Goal: Task Accomplishment & Management: Use online tool/utility

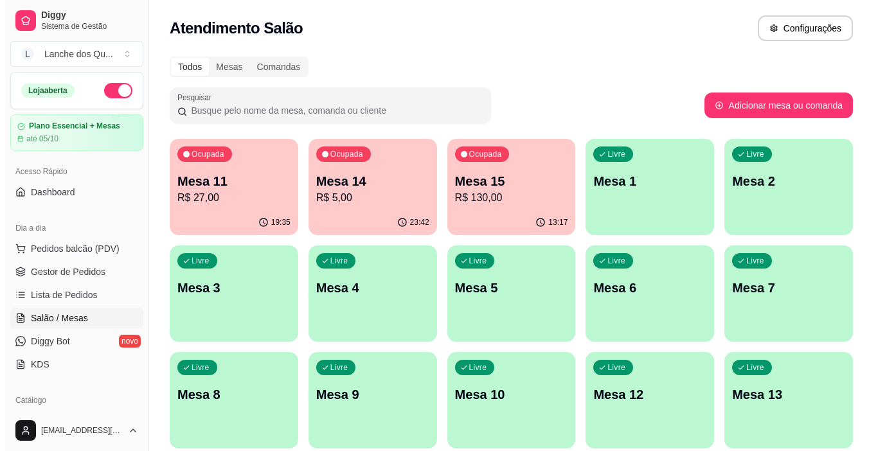
scroll to position [129, 0]
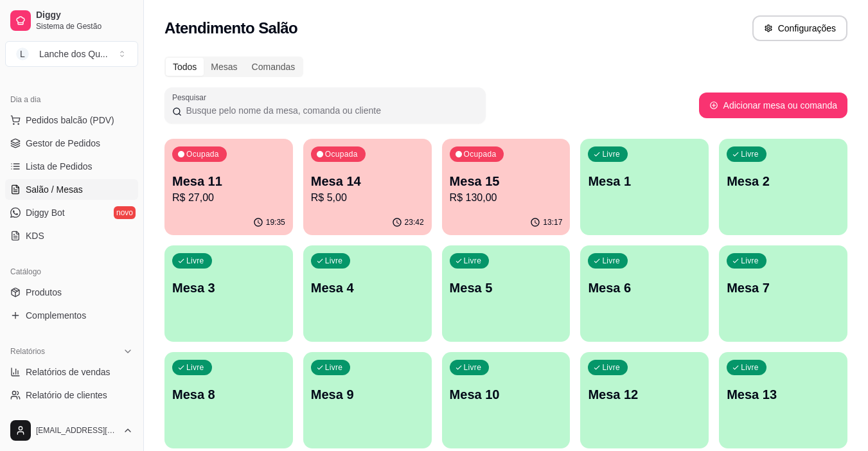
click at [260, 194] on p "R$ 27,00" at bounding box center [228, 197] width 113 height 15
click at [338, 206] on div "Ocupada Mesa 14 R$ 5,00" at bounding box center [367, 174] width 129 height 71
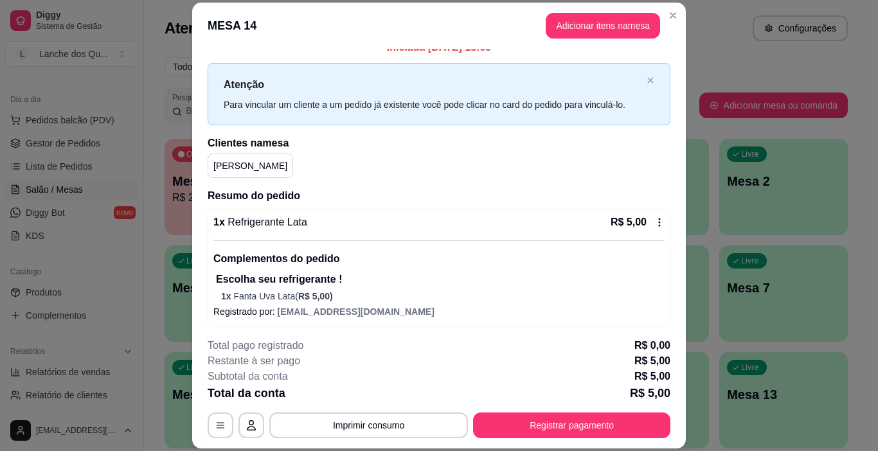
scroll to position [17, 0]
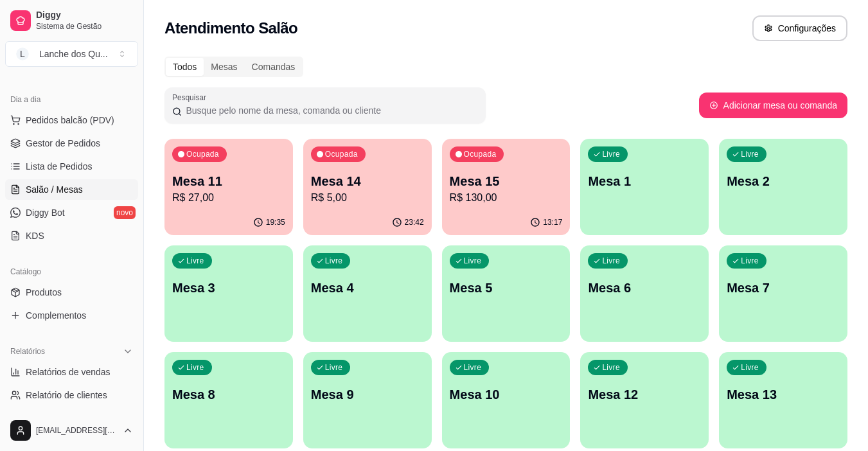
click at [533, 202] on p "R$ 130,00" at bounding box center [506, 197] width 113 height 15
click at [353, 200] on p "R$ 5,00" at bounding box center [367, 197] width 110 height 15
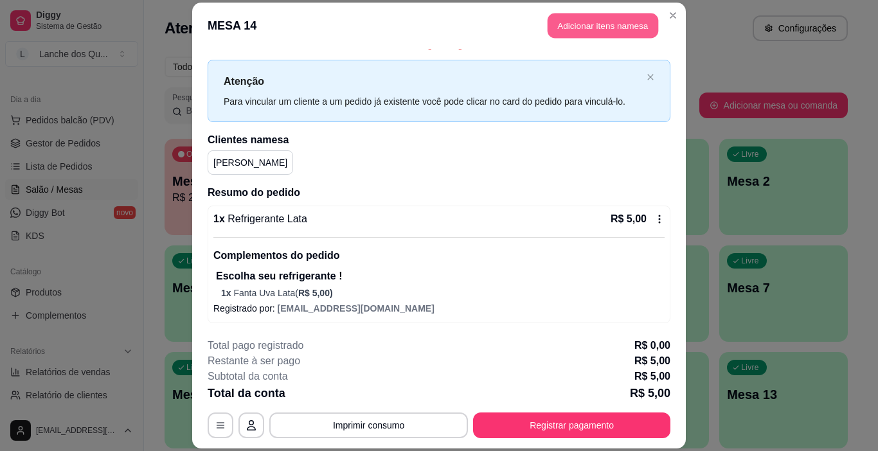
click at [582, 14] on button "Adicionar itens na mesa" at bounding box center [603, 25] width 111 height 25
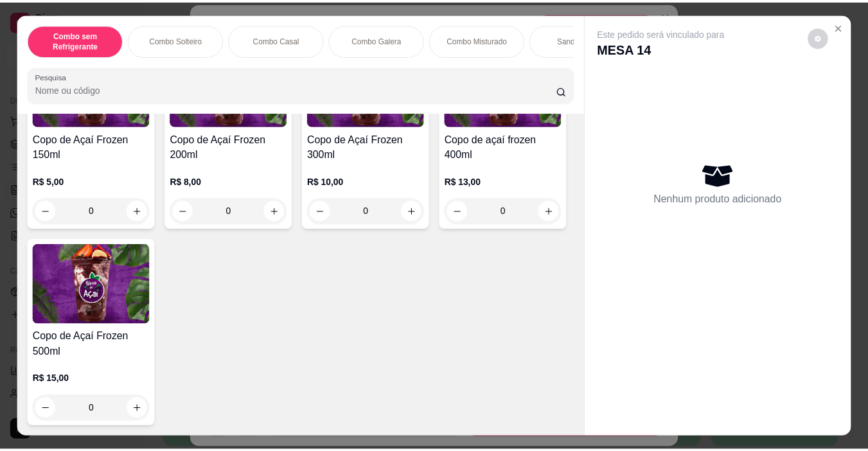
scroll to position [4043, 0]
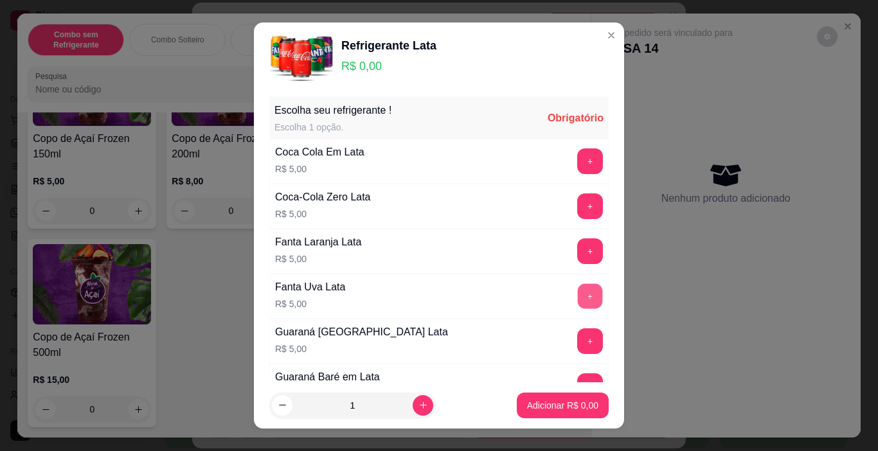
click at [578, 298] on button "+" at bounding box center [590, 296] width 25 height 25
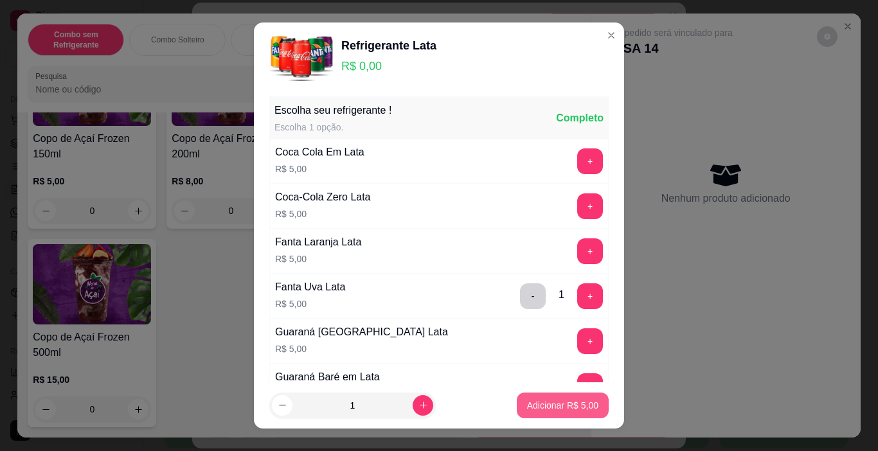
click at [567, 410] on p "Adicionar R$ 5,00" at bounding box center [562, 405] width 71 height 13
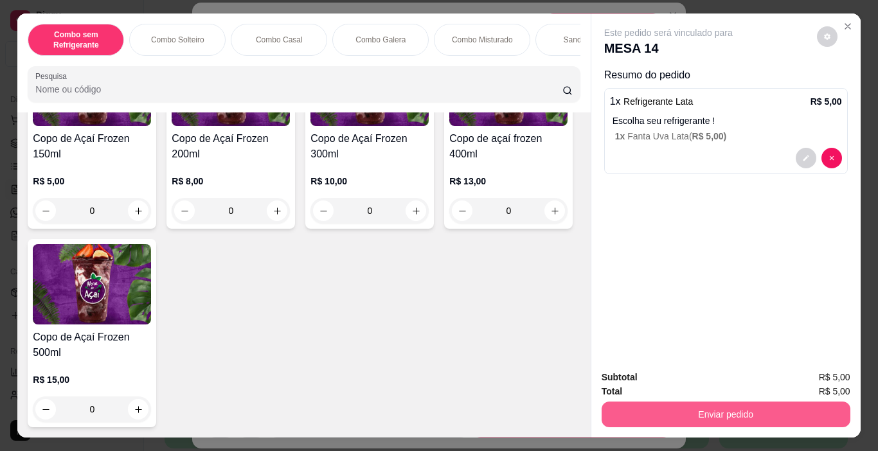
click at [722, 402] on button "Enviar pedido" at bounding box center [725, 415] width 249 height 26
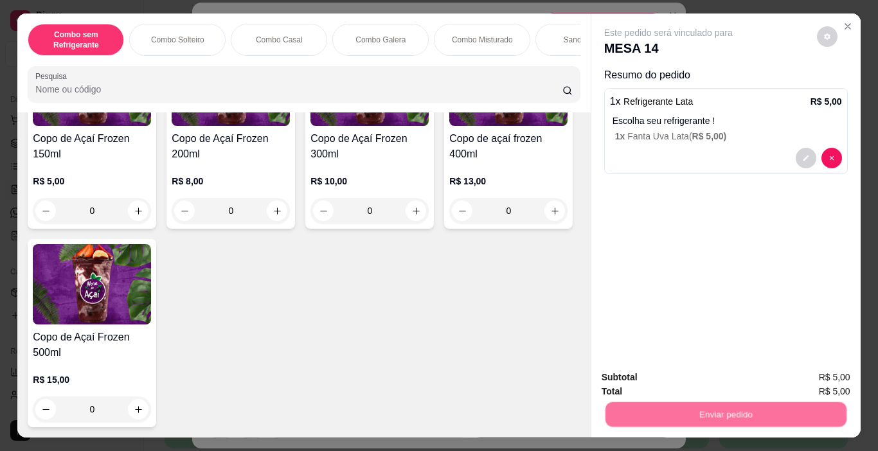
click at [676, 376] on button "Não registrar e enviar pedido" at bounding box center [683, 378] width 134 height 24
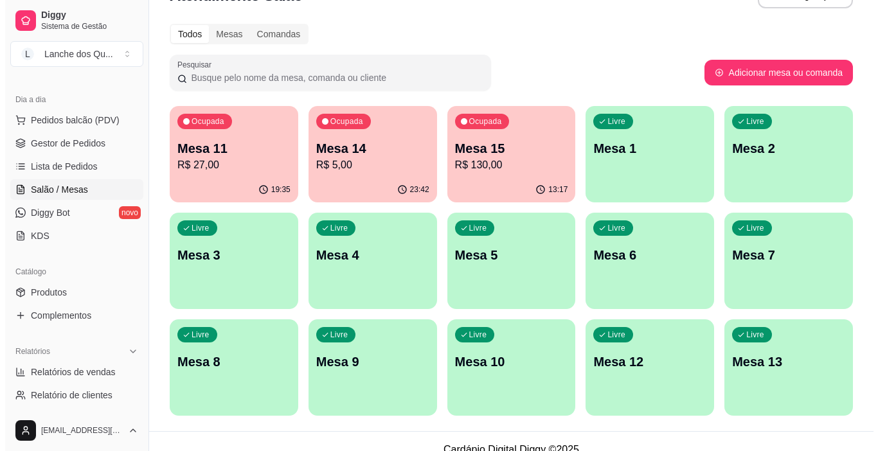
scroll to position [49, 0]
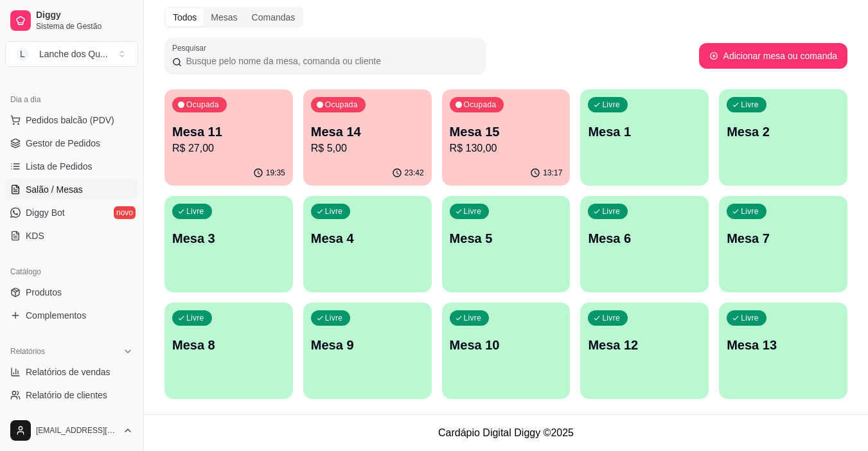
click at [770, 364] on div "Livre Mesa 13" at bounding box center [783, 343] width 129 height 81
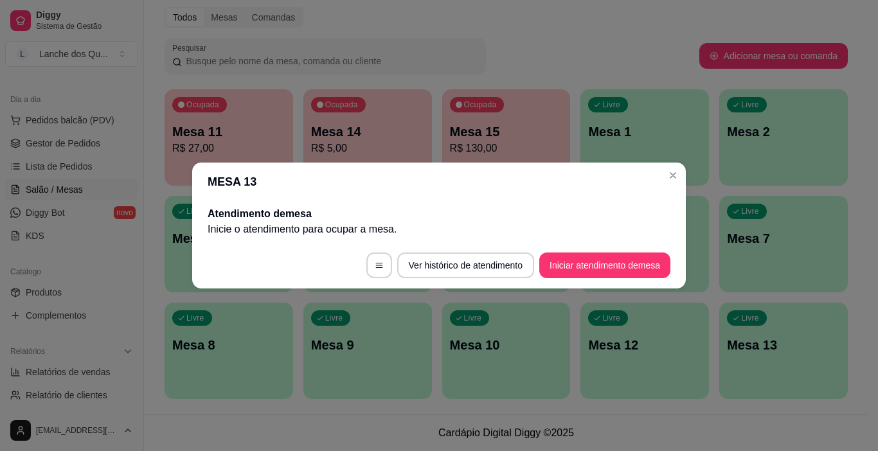
click at [584, 263] on button "Iniciar atendimento de mesa" at bounding box center [604, 266] width 131 height 26
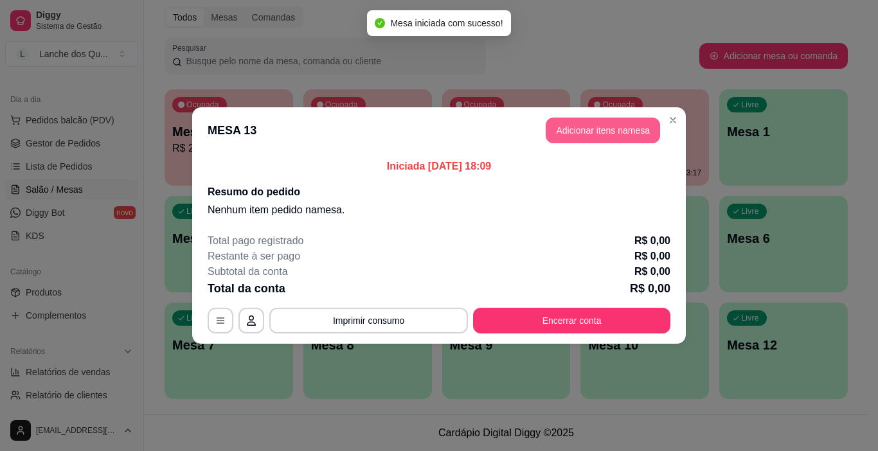
click at [595, 130] on button "Adicionar itens na mesa" at bounding box center [603, 131] width 114 height 26
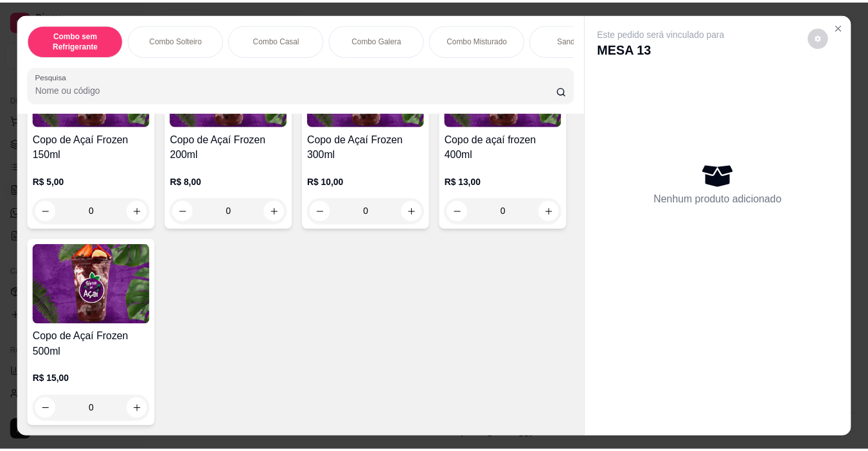
scroll to position [4043, 0]
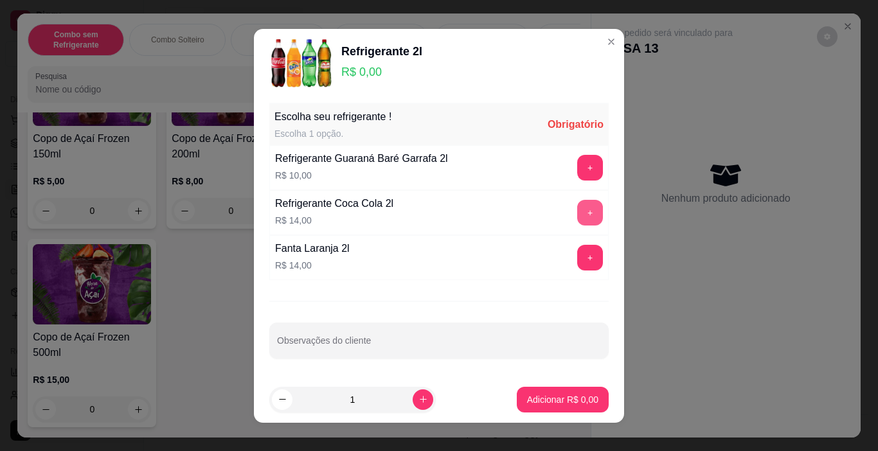
click at [577, 213] on button "+" at bounding box center [590, 213] width 26 height 26
click at [582, 258] on button "+" at bounding box center [590, 257] width 25 height 25
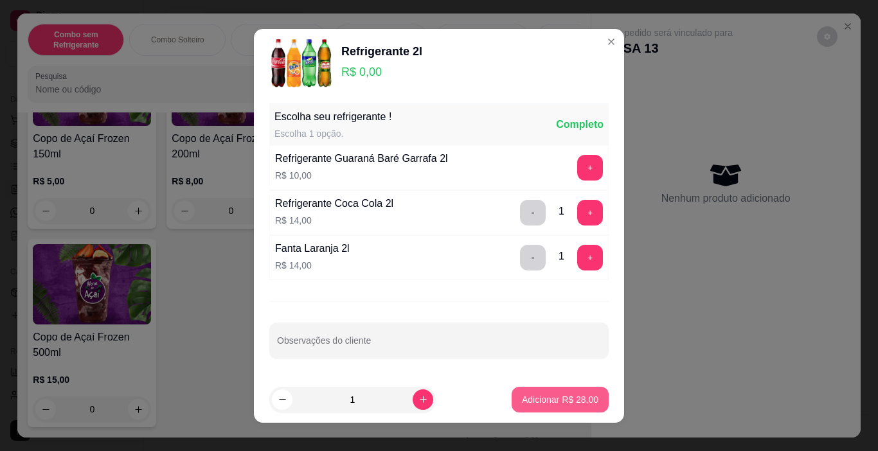
click at [575, 399] on p "Adicionar R$ 28,00" at bounding box center [560, 399] width 76 height 13
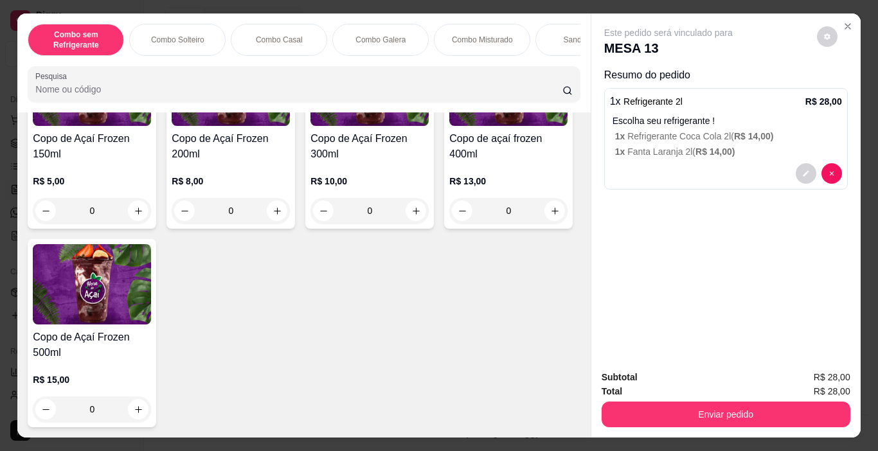
click at [646, 385] on div "Total R$ 28,00" at bounding box center [725, 391] width 249 height 14
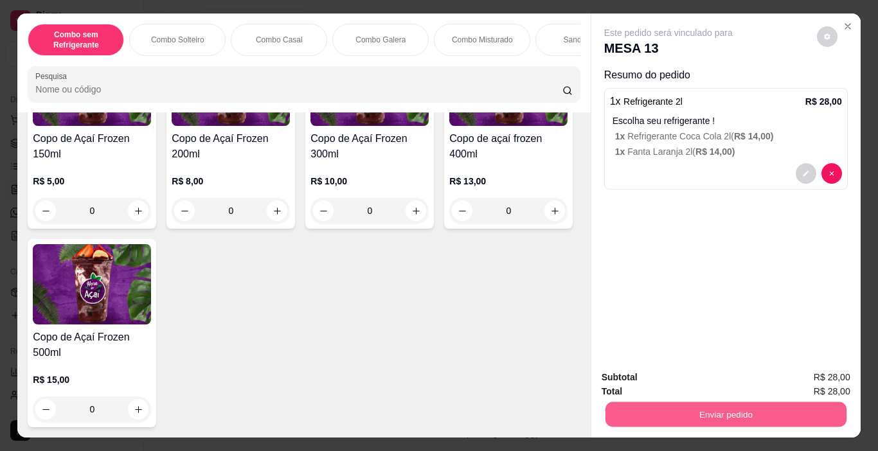
click at [661, 406] on button "Enviar pedido" at bounding box center [725, 414] width 241 height 25
click at [664, 391] on div "Deseja registrar o cliente que fez esse pedido? Essa é uma forma de identificar…" at bounding box center [720, 363] width 230 height 60
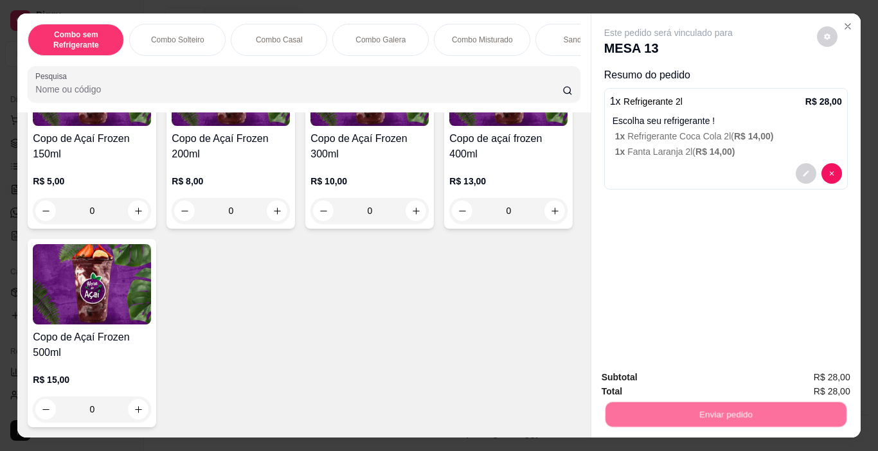
click at [670, 381] on button "Não registrar e enviar pedido" at bounding box center [683, 378] width 130 height 24
